Goal: Transaction & Acquisition: Purchase product/service

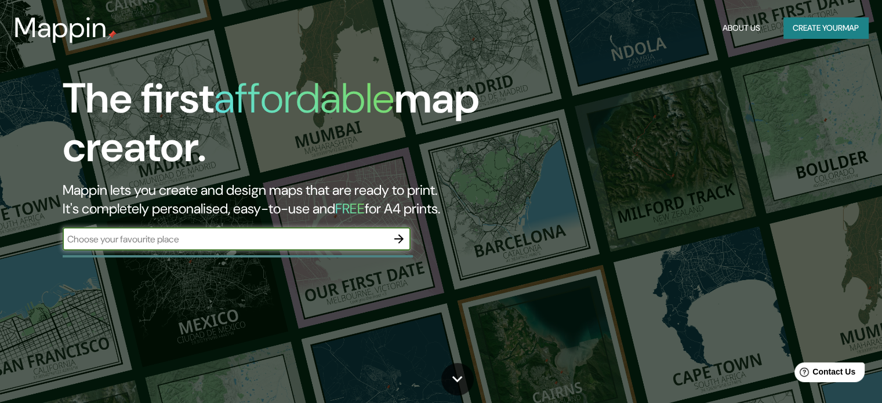
click at [397, 237] on icon "button" at bounding box center [399, 239] width 14 height 14
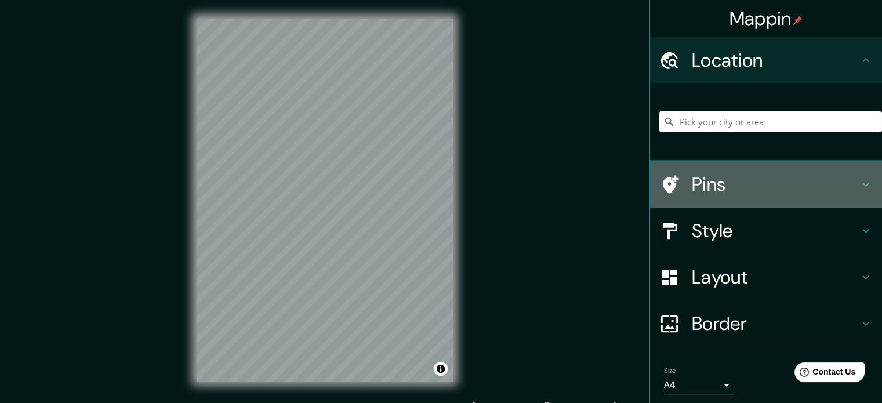
click at [730, 182] on h4 "Pins" at bounding box center [775, 184] width 167 height 23
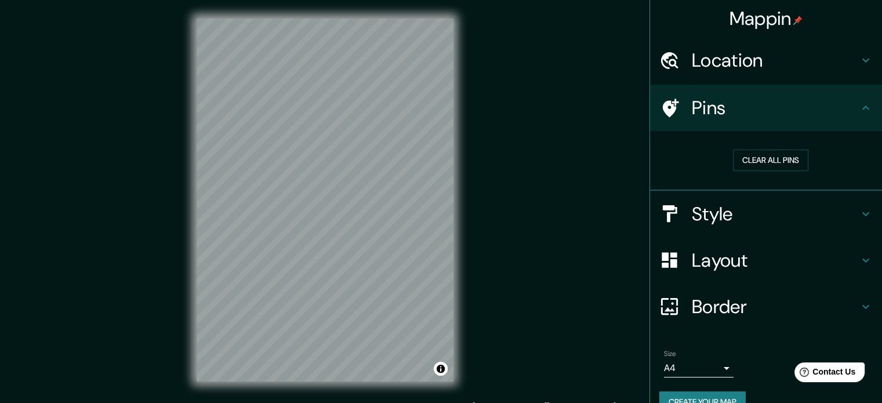
click at [729, 209] on h4 "Style" at bounding box center [775, 213] width 167 height 23
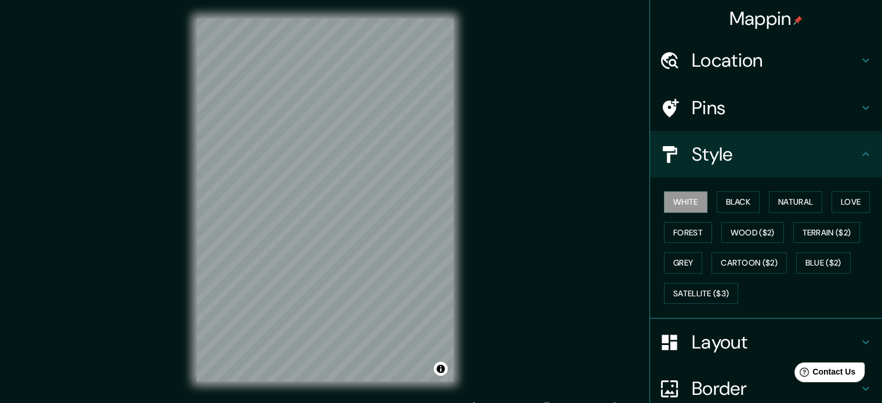
click at [748, 66] on h4 "Location" at bounding box center [775, 60] width 167 height 23
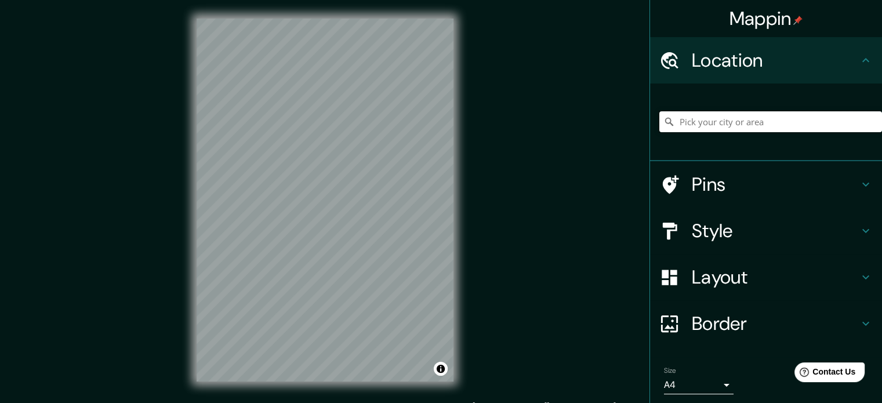
click at [715, 121] on input "Pick your city or area" at bounding box center [771, 121] width 223 height 21
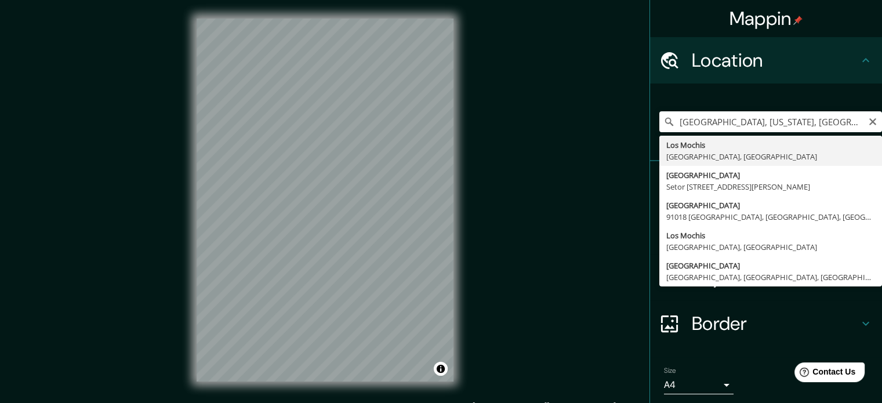
type input "[GEOGRAPHIC_DATA], [GEOGRAPHIC_DATA], [GEOGRAPHIC_DATA]"
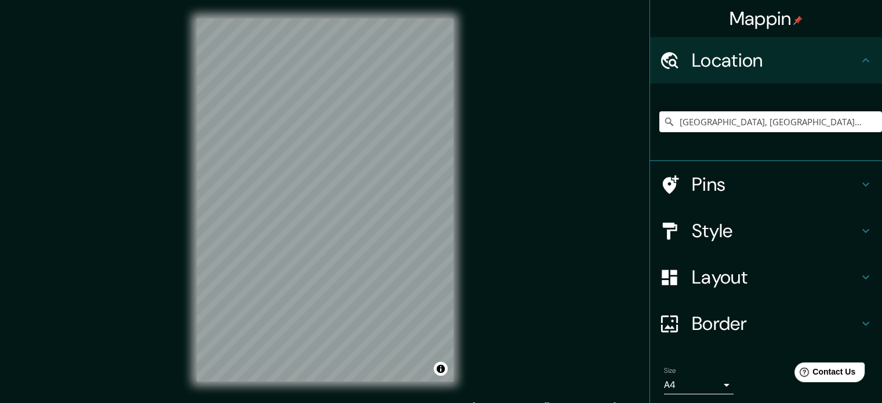
click at [698, 237] on h4 "Style" at bounding box center [775, 230] width 167 height 23
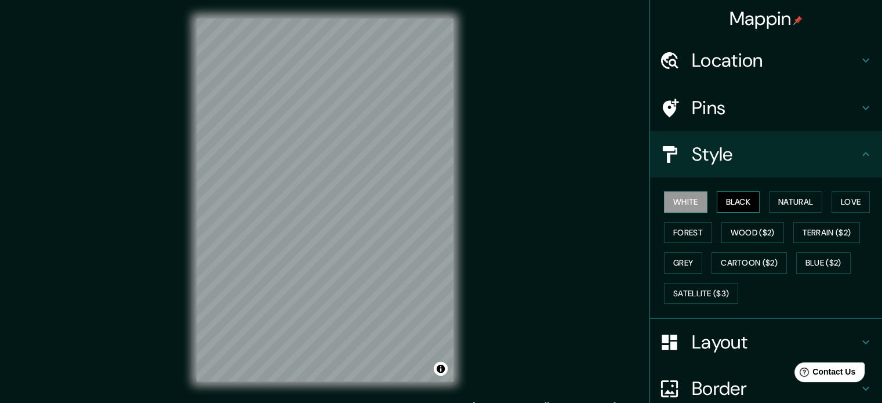
click at [731, 194] on button "Black" at bounding box center [739, 201] width 44 height 21
click at [782, 192] on button "Natural" at bounding box center [795, 201] width 53 height 21
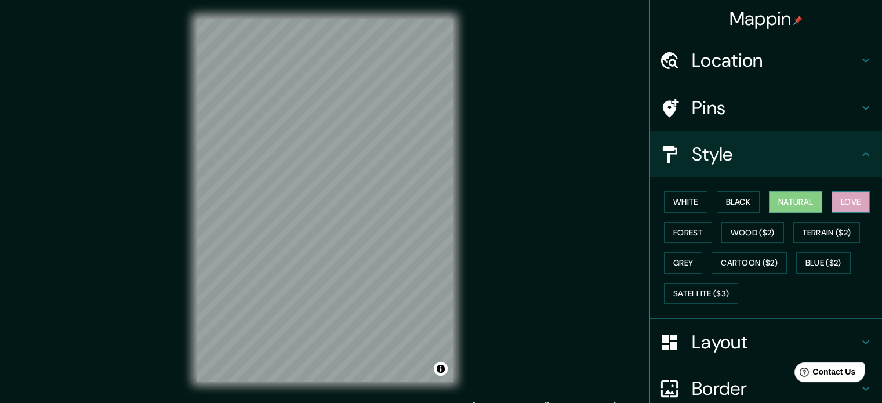
click at [861, 192] on button "Love" at bounding box center [851, 201] width 38 height 21
click at [679, 234] on button "Forest" at bounding box center [688, 232] width 48 height 21
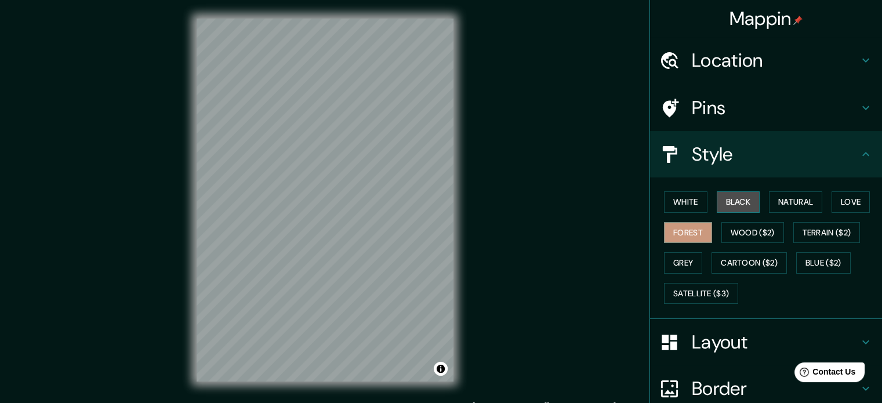
click at [717, 200] on button "Black" at bounding box center [739, 201] width 44 height 21
click at [686, 204] on button "White" at bounding box center [686, 201] width 44 height 21
